Goal: Understand process/instructions: Learn about a topic

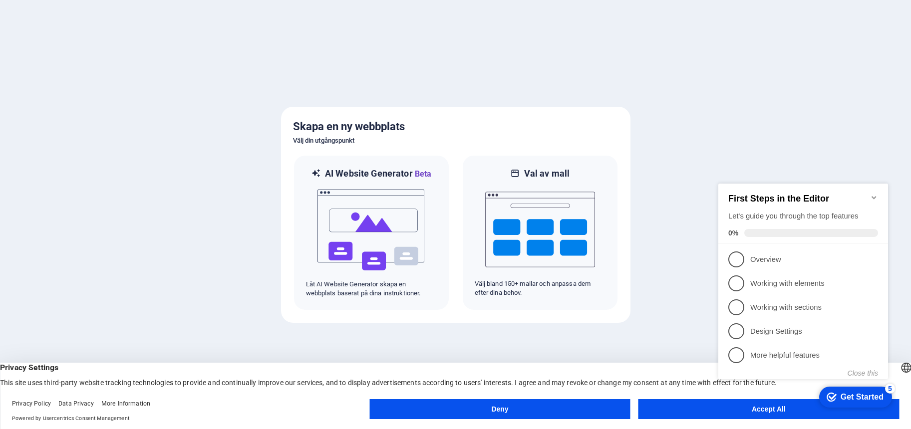
click div "checkmark Get Started 5 First Steps in the Editor Let's guide you through the t…"
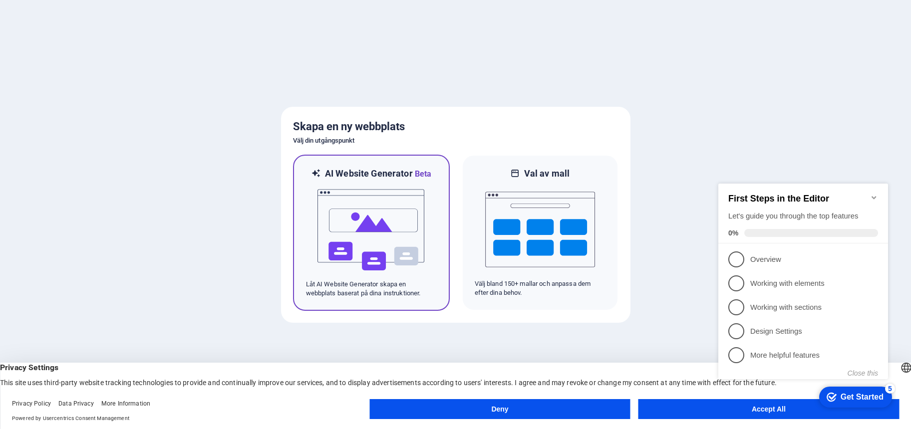
click at [363, 231] on img at bounding box center [372, 230] width 110 height 100
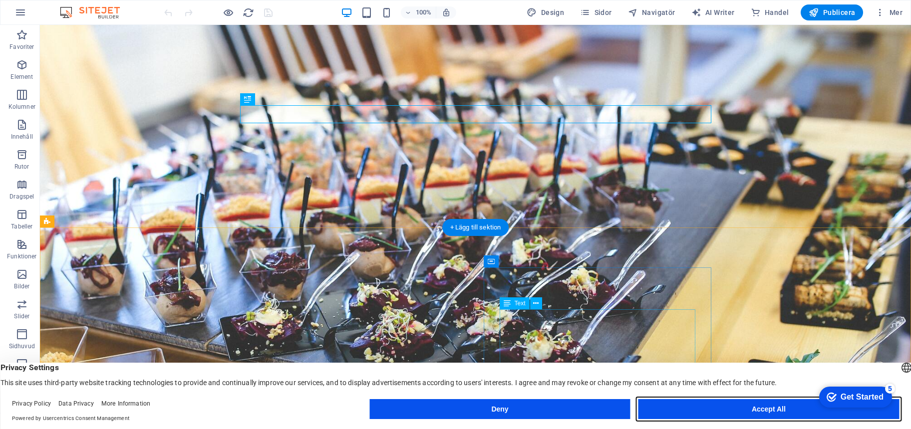
click at [704, 415] on button "Accept All" at bounding box center [769, 409] width 261 height 20
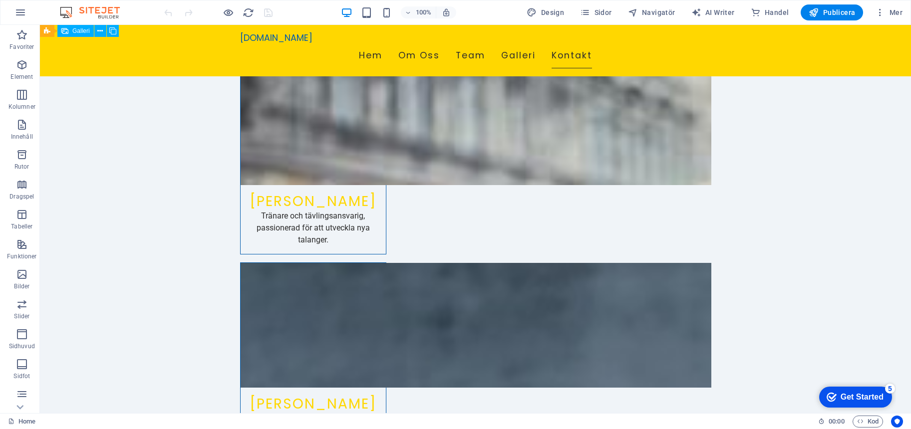
scroll to position [1201, 0]
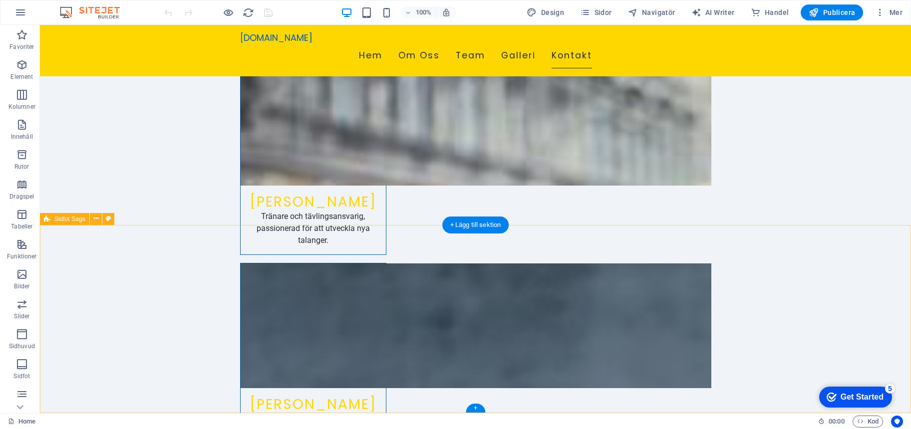
click at [849, 397] on div "Get Started" at bounding box center [862, 397] width 43 height 9
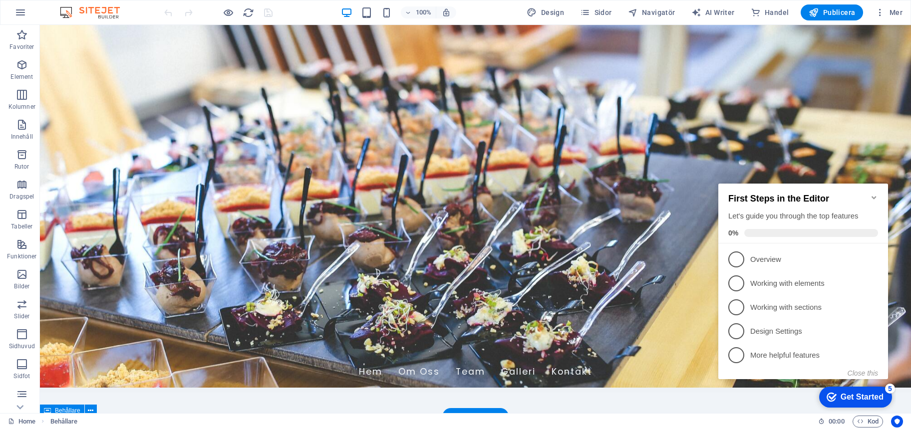
scroll to position [0, 0]
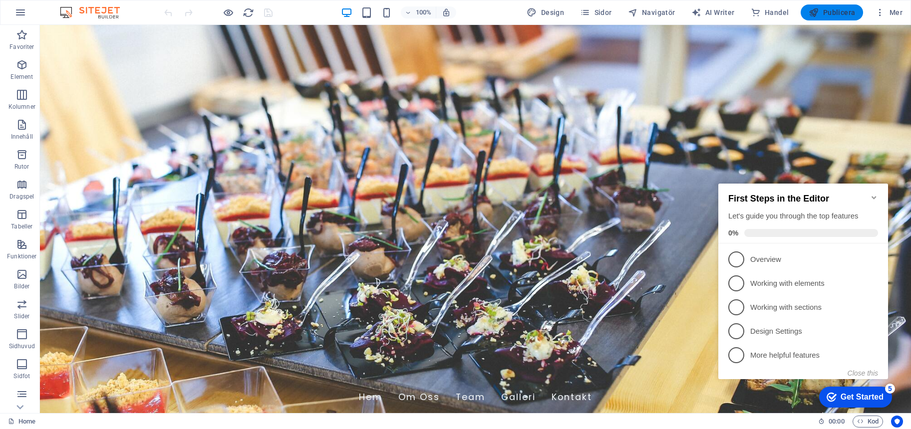
click at [827, 11] on span "Publicera" at bounding box center [832, 12] width 46 height 10
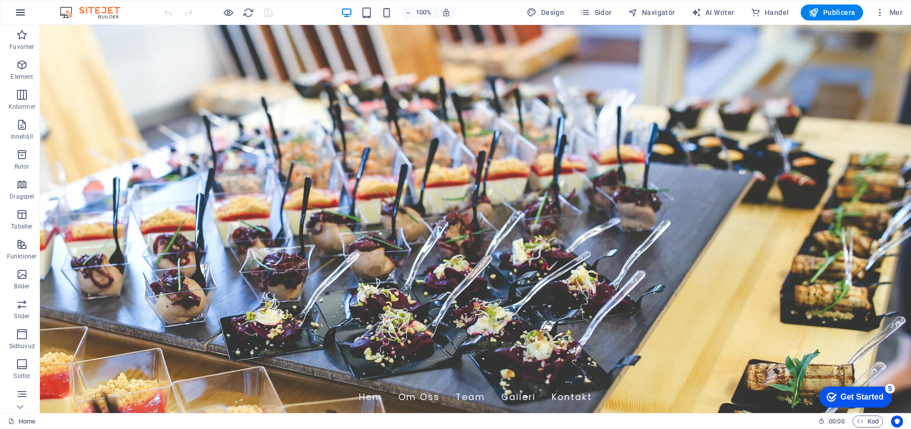
click at [19, 13] on icon "button" at bounding box center [20, 12] width 12 height 12
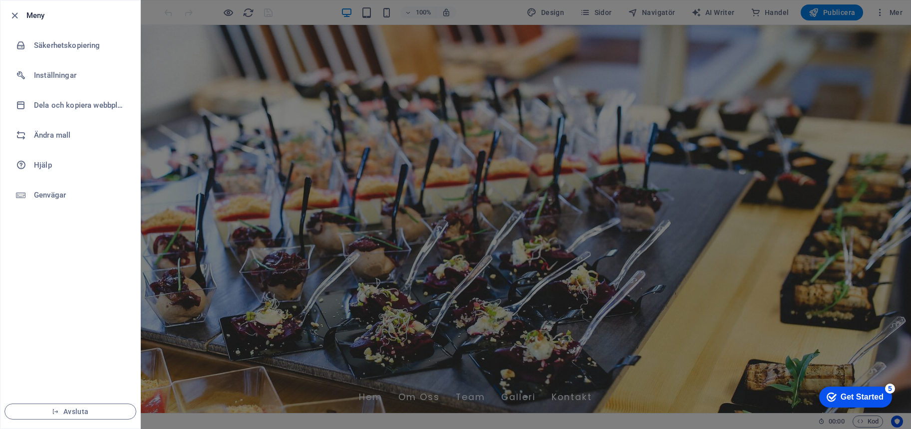
click at [181, 193] on div at bounding box center [455, 214] width 911 height 429
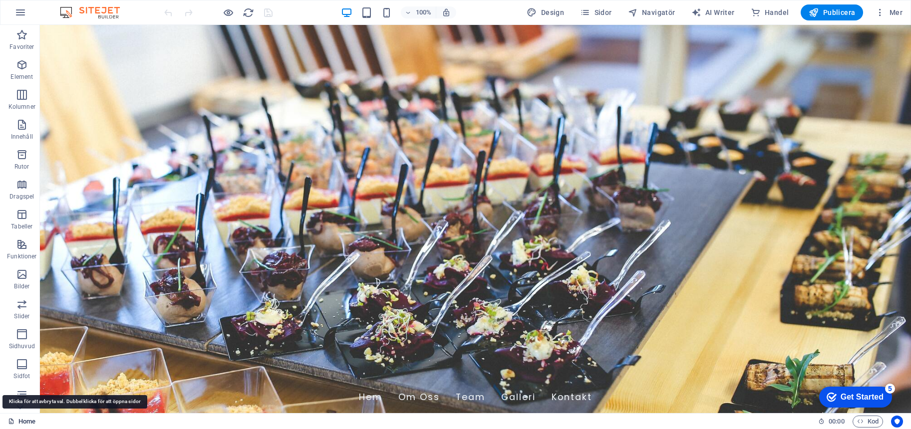
click at [32, 423] on link "Home" at bounding box center [21, 422] width 27 height 12
click at [24, 423] on link "Home" at bounding box center [21, 422] width 27 height 12
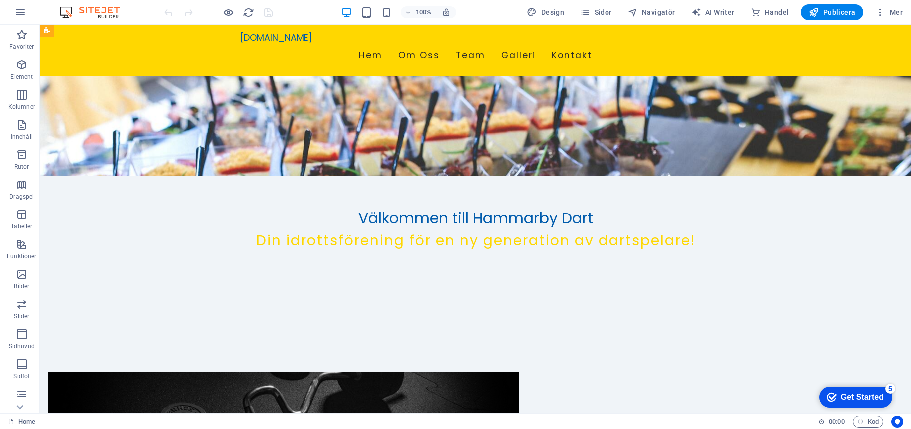
scroll to position [239, 0]
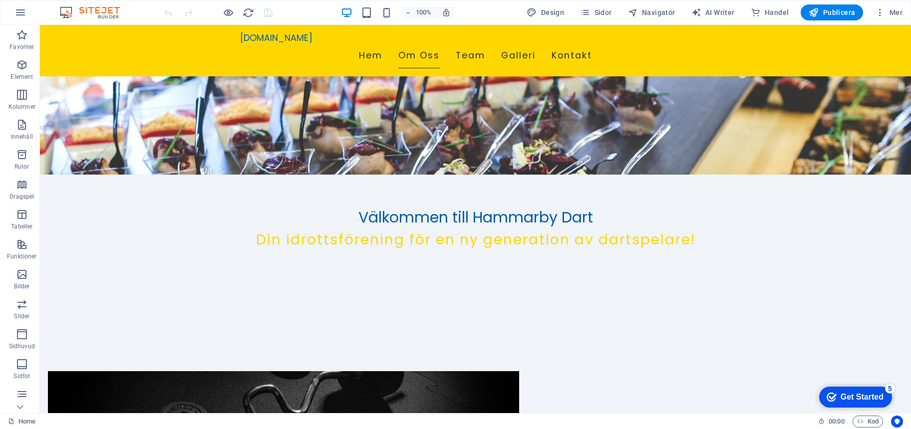
click at [93, 11] on img at bounding box center [94, 12] width 75 height 12
click at [26, 12] on icon "button" at bounding box center [20, 12] width 12 height 12
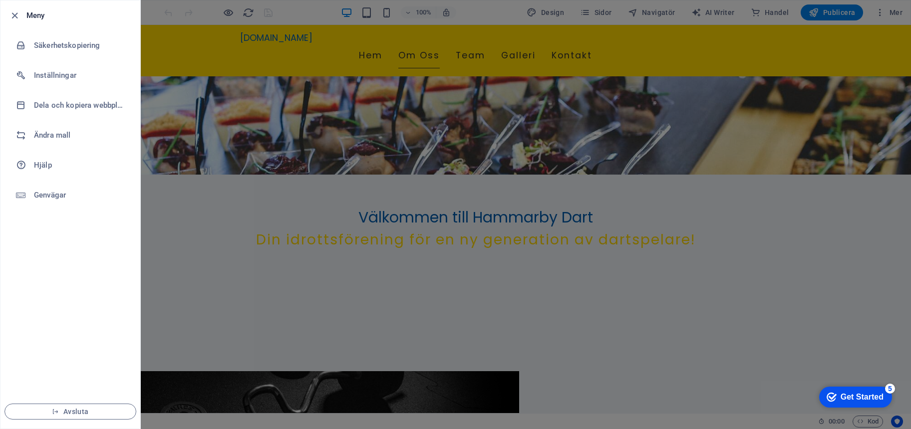
click at [31, 15] on h6 "Meny" at bounding box center [79, 15] width 106 height 12
click at [174, 81] on div at bounding box center [455, 214] width 911 height 429
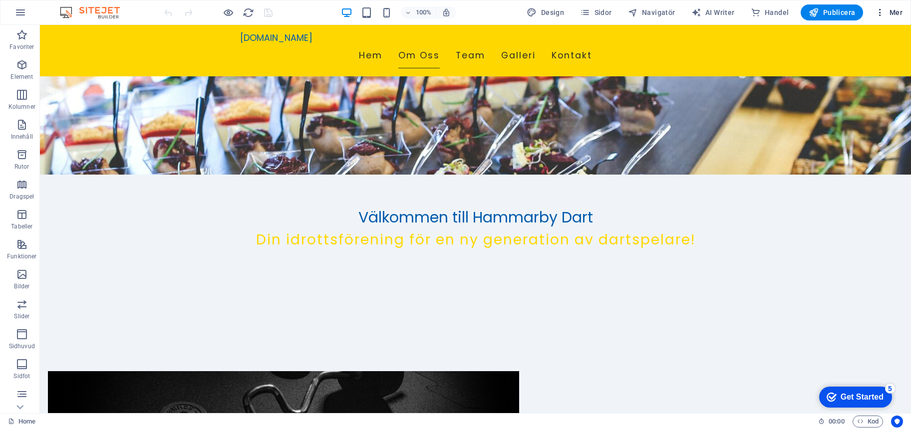
click at [895, 14] on span "Mer" at bounding box center [888, 12] width 27 height 10
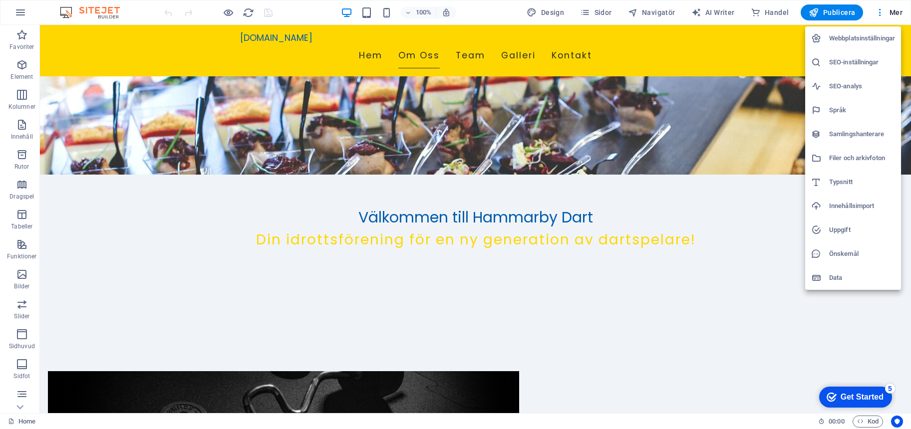
click at [729, 192] on div at bounding box center [455, 214] width 911 height 429
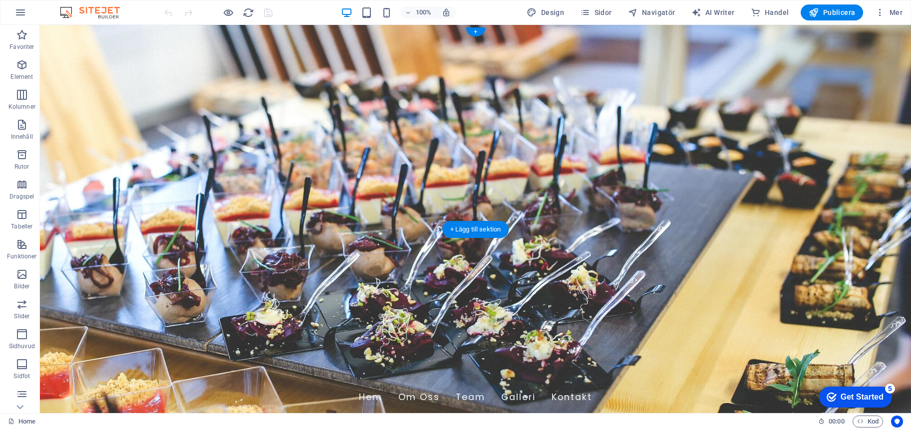
scroll to position [0, 0]
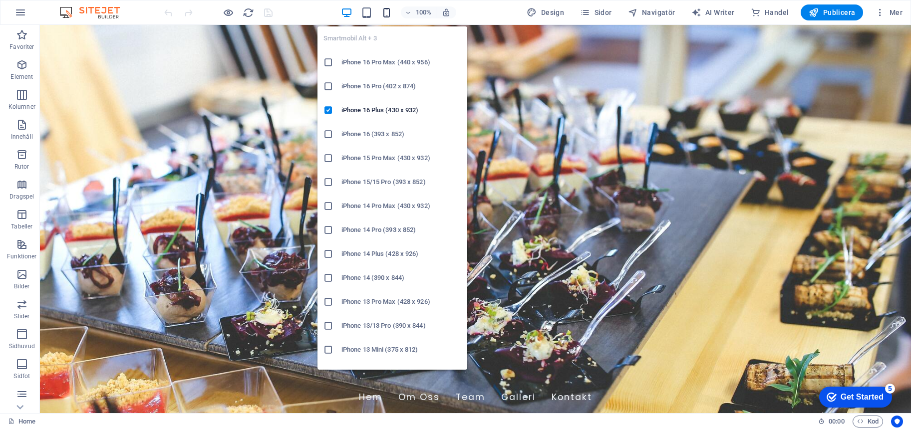
click at [390, 12] on icon "button" at bounding box center [386, 12] width 11 height 11
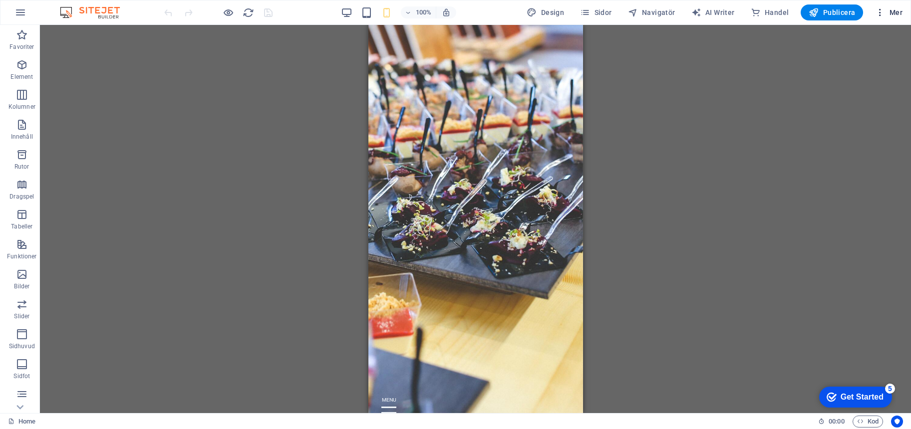
click at [894, 13] on span "Mer" at bounding box center [888, 12] width 27 height 10
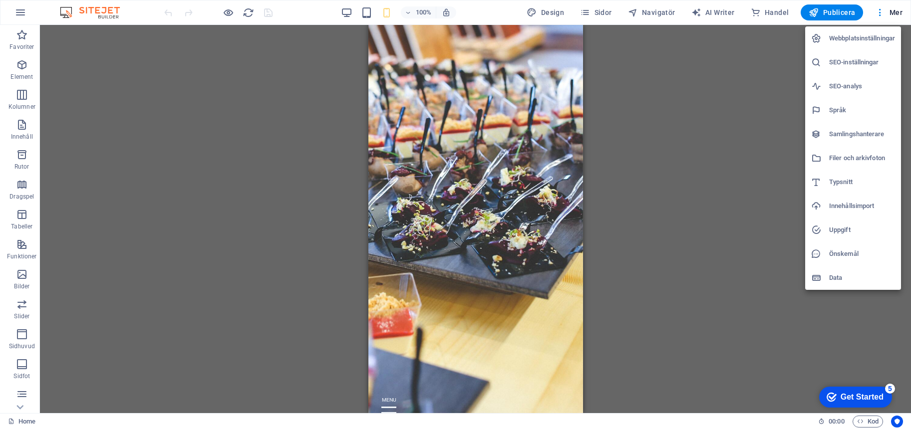
click at [669, 268] on div at bounding box center [455, 214] width 911 height 429
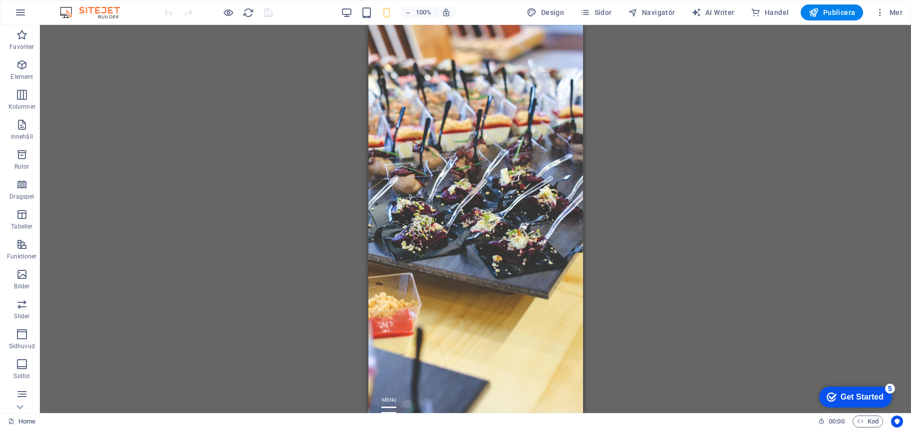
click at [855, 399] on div "Get Started" at bounding box center [862, 397] width 43 height 9
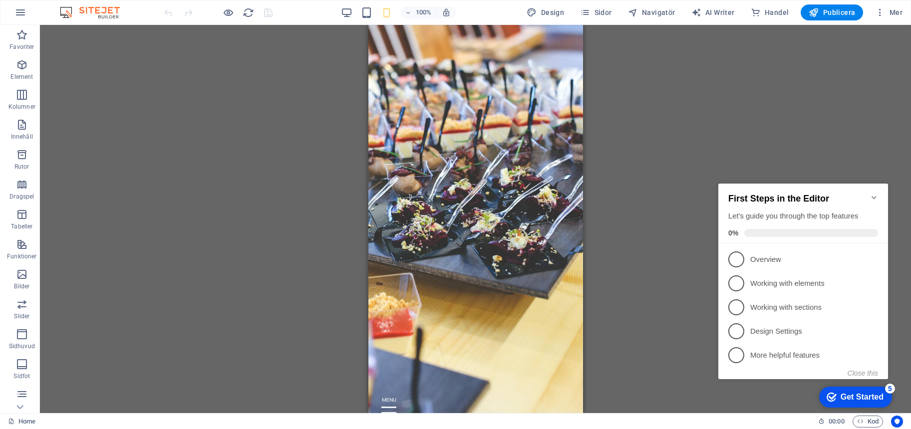
click at [672, 324] on div "Dra hit för att ersätta det befintliga innehållet. Tryck på "Ctrl" om du vill s…" at bounding box center [475, 219] width 871 height 388
